Goal: Information Seeking & Learning: Learn about a topic

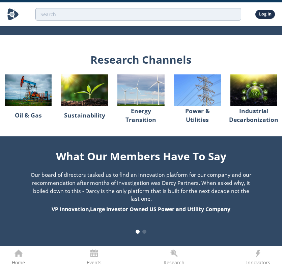
scroll to position [640, 0]
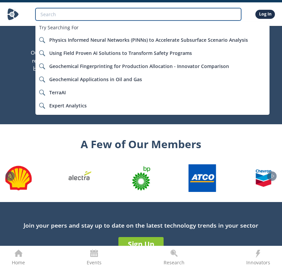
click at [71, 15] on input "search" at bounding box center [138, 14] width 206 height 12
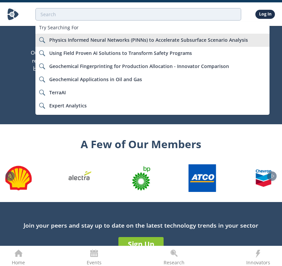
click at [76, 43] on li "Physics Informed Neural Networks (PINNs) to Accelerate Subsurface Scenario Anal…" at bounding box center [152, 40] width 234 height 13
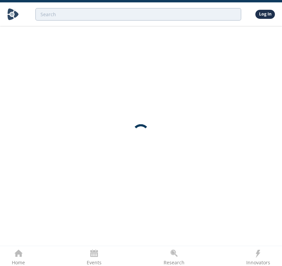
scroll to position [0, 0]
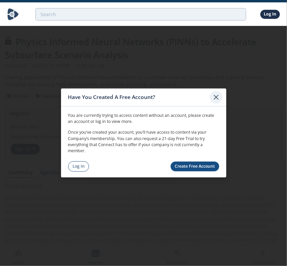
click at [217, 97] on icon at bounding box center [216, 97] width 8 height 8
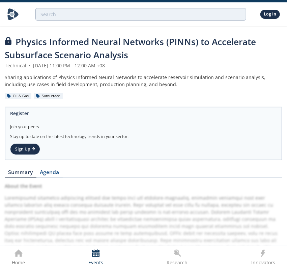
click at [18, 112] on div "Register" at bounding box center [143, 113] width 266 height 12
click at [20, 126] on div "Join your peers" at bounding box center [143, 124] width 266 height 11
click at [33, 49] on span "Physics Informed Neural Networks (PINNs) to Accelerate Subsurface Scenario Anal…" at bounding box center [130, 48] width 251 height 25
click at [89, 41] on span "Physics Informed Neural Networks (PINNs) to Accelerate Subsurface Scenario Anal…" at bounding box center [130, 48] width 251 height 25
click at [213, 21] on div at bounding box center [140, 15] width 239 height 20
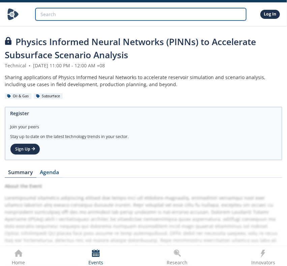
click at [214, 15] on input "search" at bounding box center [140, 14] width 211 height 12
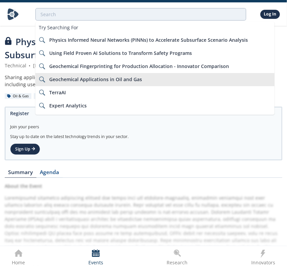
click at [163, 77] on div "Geochemical Applications in Oil and Gas" at bounding box center [160, 79] width 222 height 6
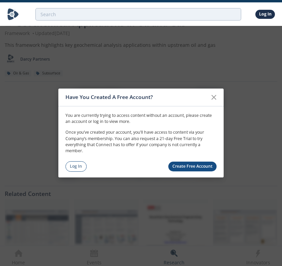
scroll to position [42, 0]
